Goal: Task Accomplishment & Management: Manage account settings

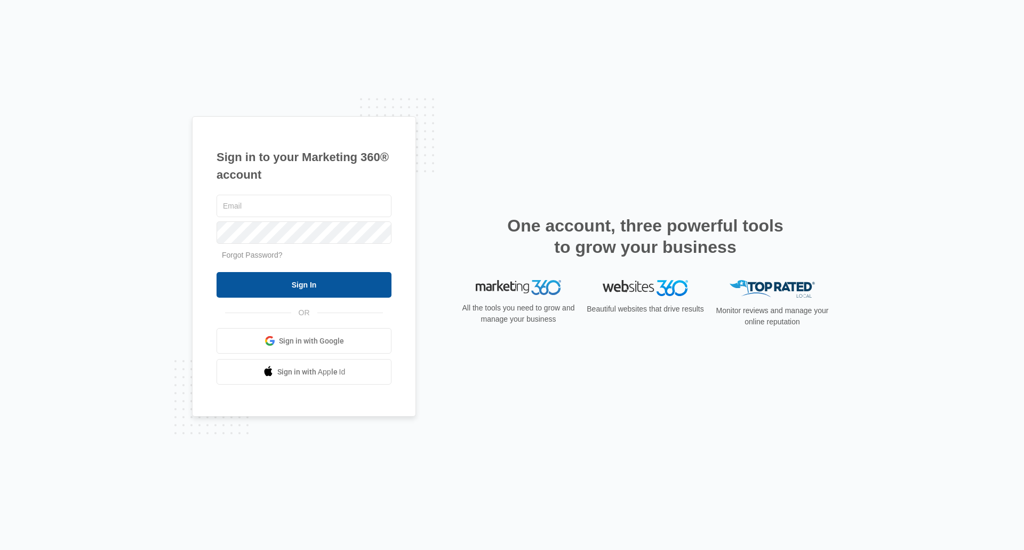
type input "[PERSON_NAME][EMAIL_ADDRESS][PERSON_NAME][DOMAIN_NAME]"
click at [354, 284] on input "Sign In" at bounding box center [304, 285] width 175 height 26
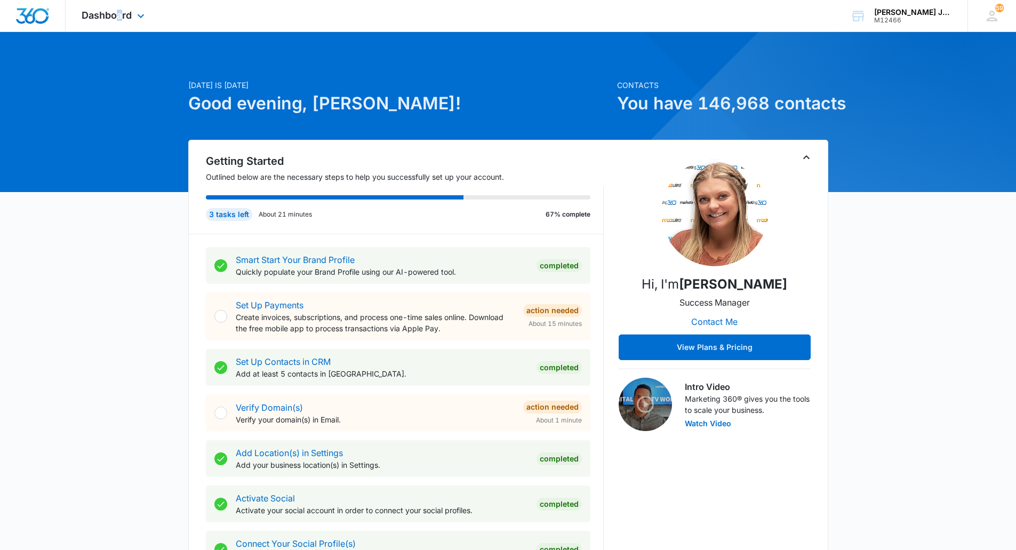
click at [121, 4] on div "Dashboard Apps Reputation Websites Forms CRM Email Social Shop Payments POS Con…" at bounding box center [115, 15] width 98 height 31
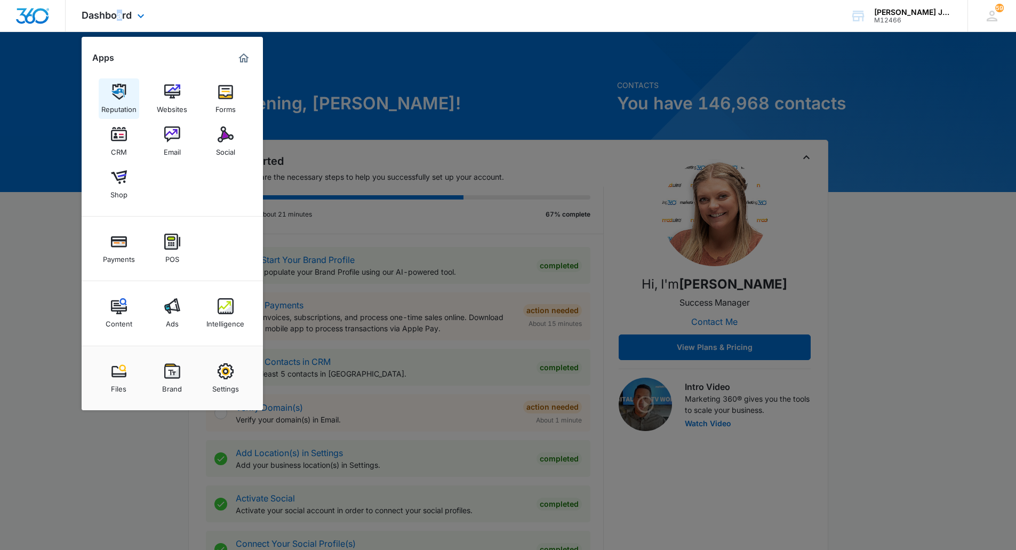
click at [119, 95] on img at bounding box center [119, 92] width 16 height 16
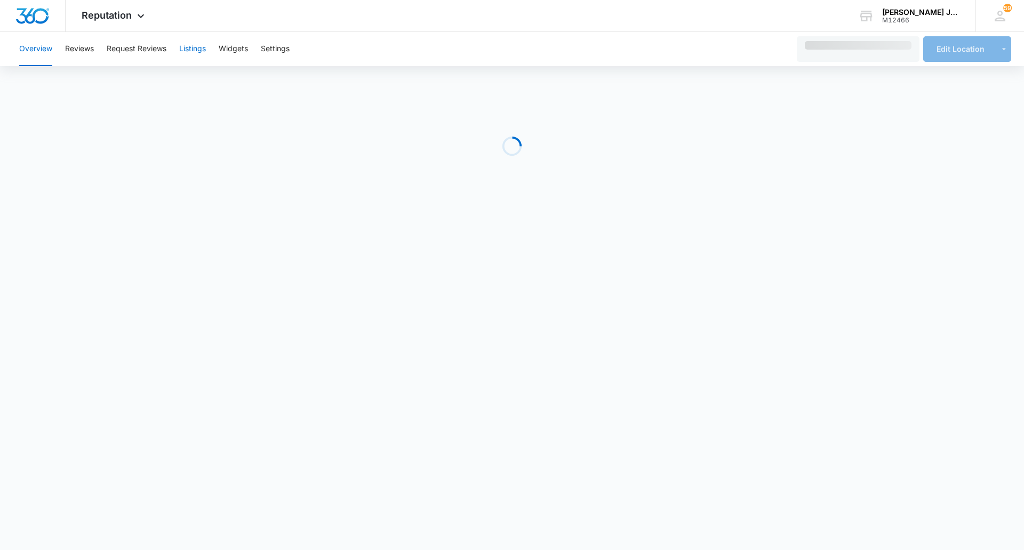
click at [197, 51] on button "Listings" at bounding box center [192, 49] width 27 height 34
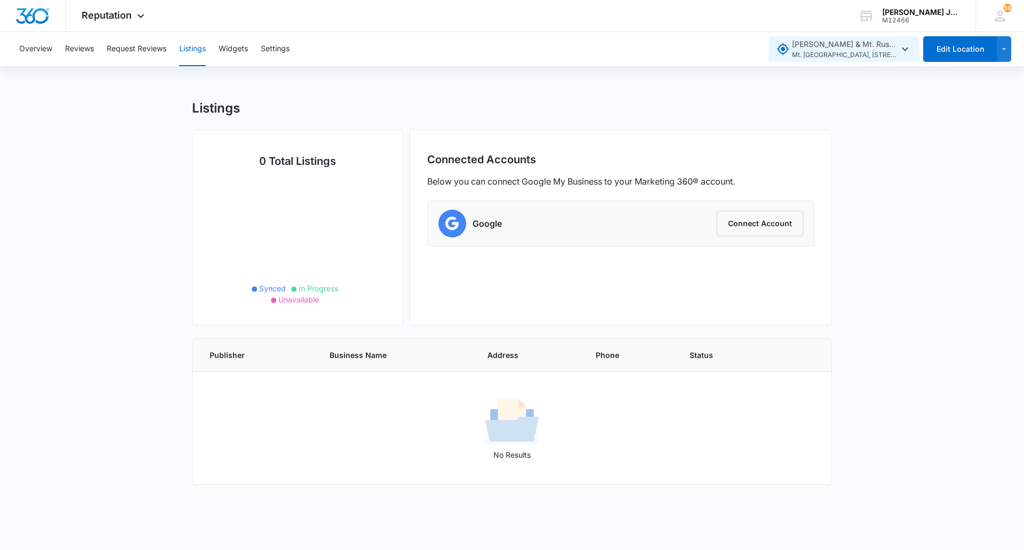
click at [897, 48] on span "Landstrom's & Mt. Rushmore Black Hills Gold Outlet Mt. Rushmore Black Hills Gol…" at bounding box center [845, 49] width 107 height 22
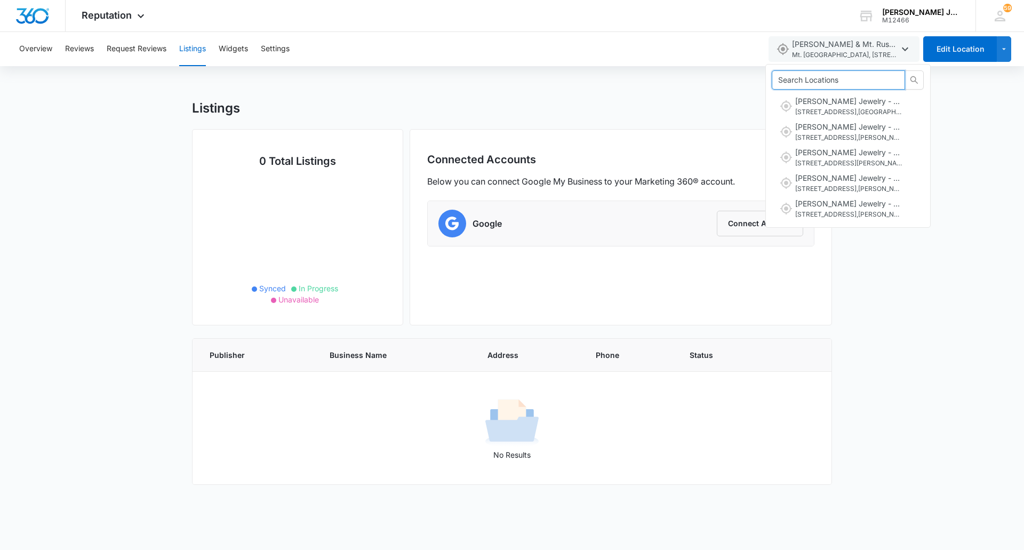
click at [852, 81] on input "text" at bounding box center [834, 80] width 112 height 12
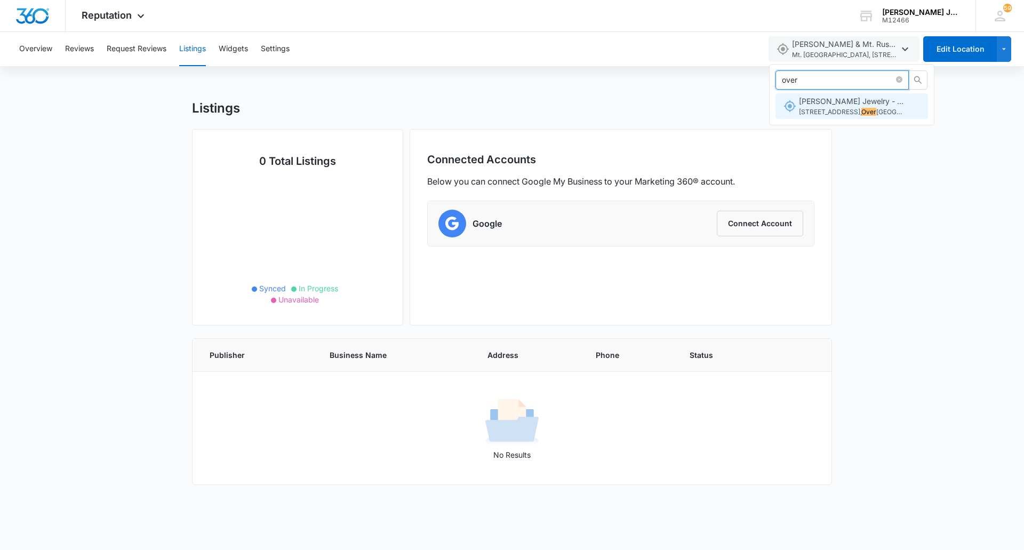
type input "over"
click at [857, 105] on span "Riddle's Jewelry - Kansas City 11571 W 95th St , Over land Park , KS" at bounding box center [852, 106] width 107 height 22
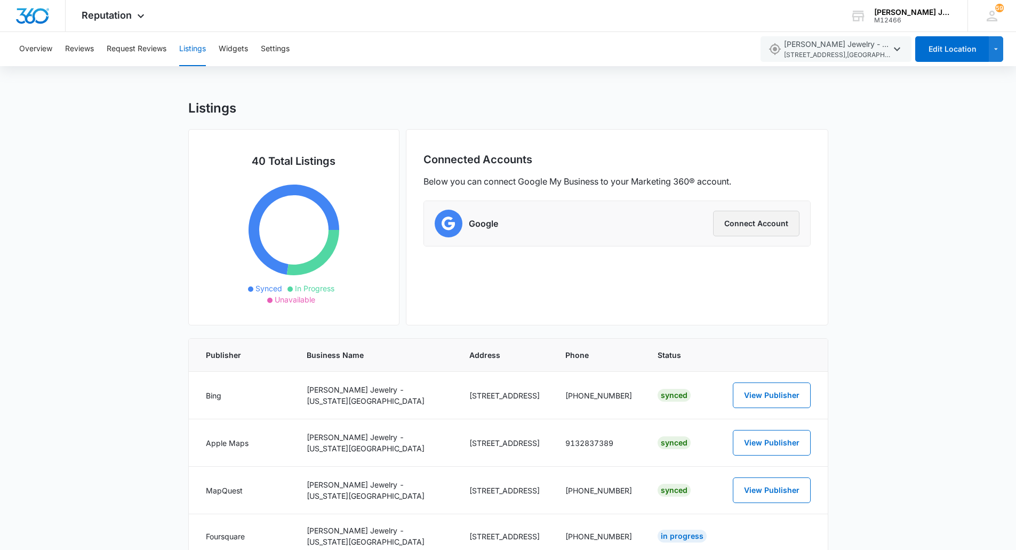
click at [765, 228] on button "Connect Account" at bounding box center [756, 224] width 86 height 26
